Goal: Navigation & Orientation: Go to known website

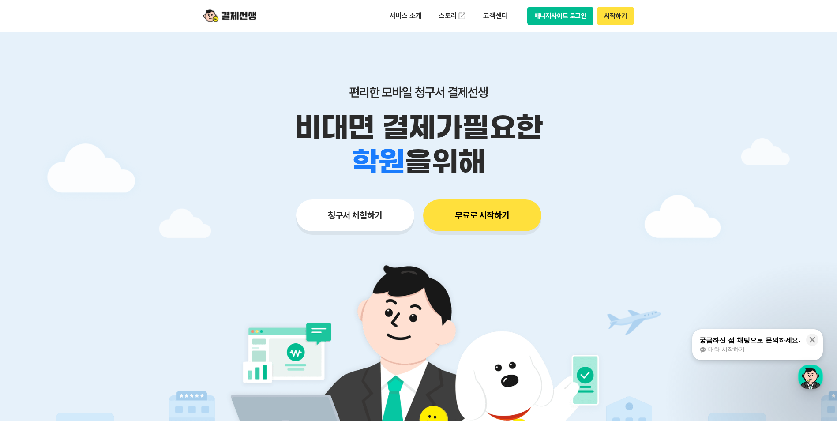
click at [558, 15] on button "매니저사이트 로그인" at bounding box center [560, 16] width 67 height 19
click at [572, 18] on button "매니저사이트 로그인" at bounding box center [560, 16] width 67 height 19
click at [540, 19] on button "매니저사이트 로그인" at bounding box center [560, 16] width 67 height 19
